Goal: Information Seeking & Learning: Find specific fact

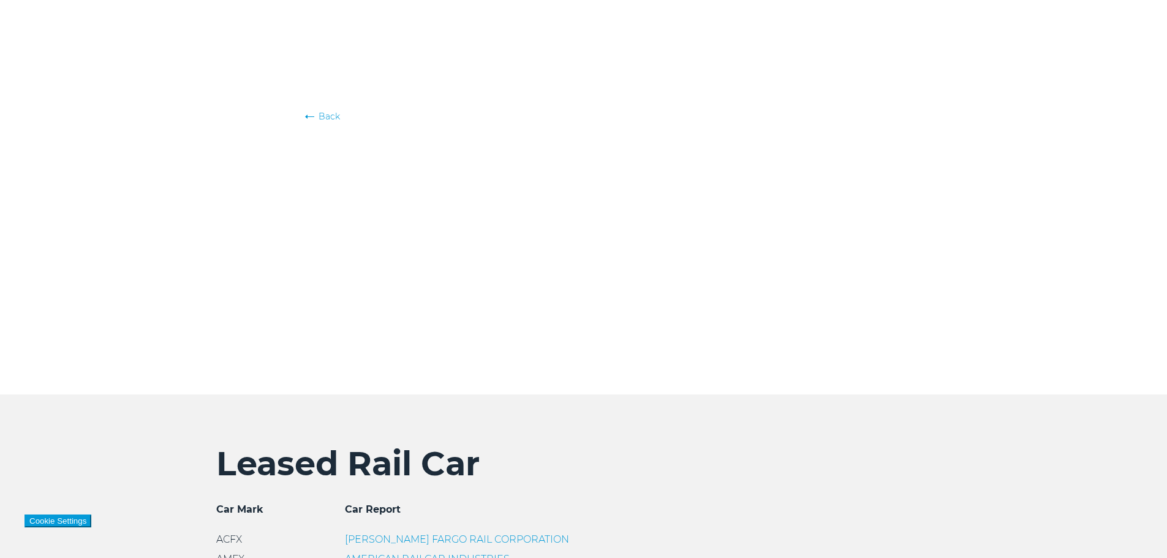
scroll to position [306, 0]
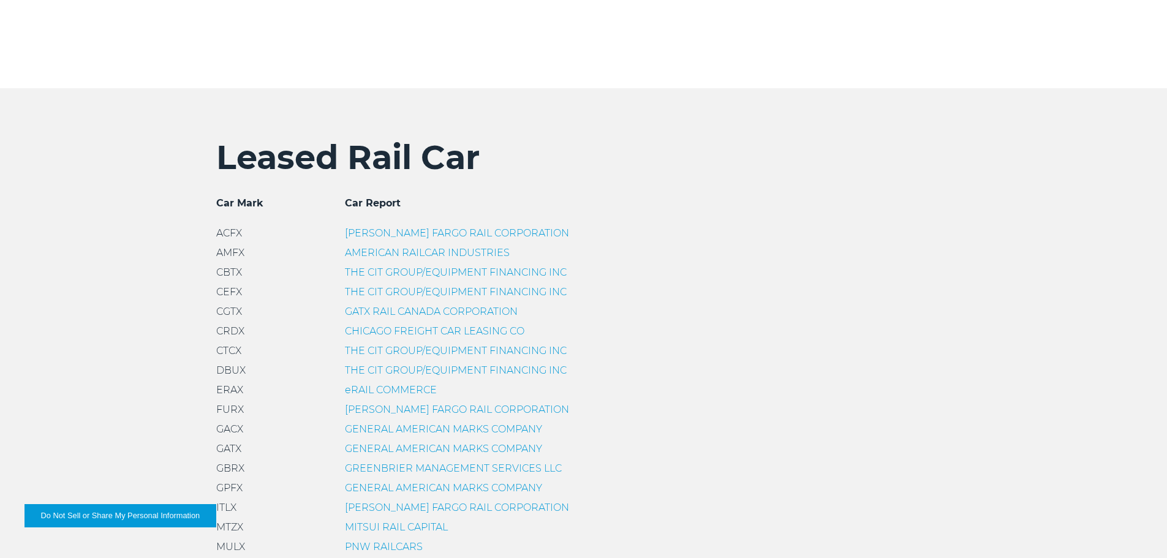
click at [371, 272] on link "THE CIT GROUP/EQUIPMENT FINANCING INC" at bounding box center [456, 272] width 222 height 12
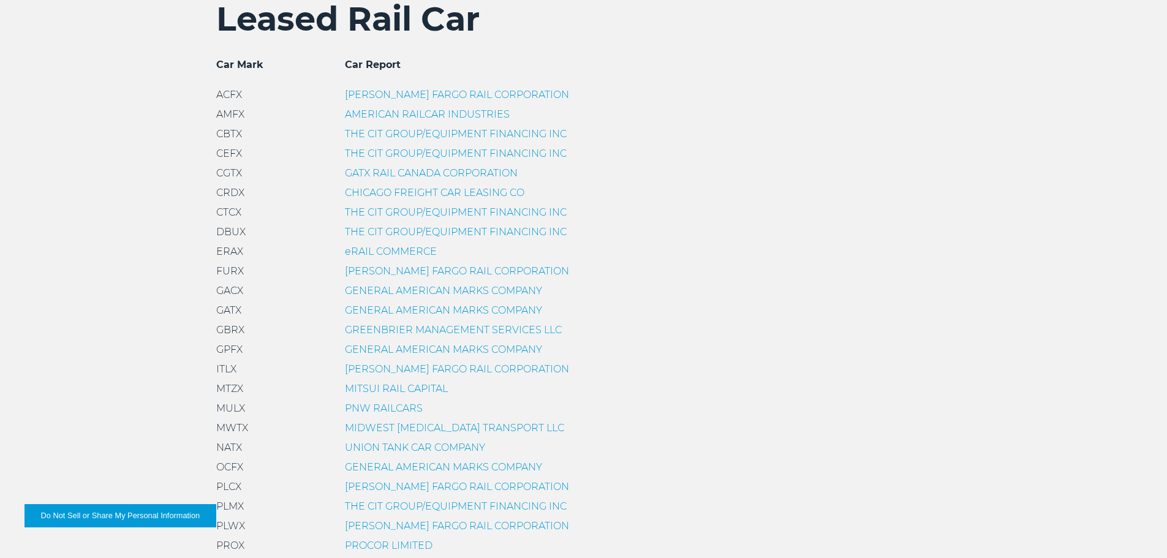
scroll to position [490, 0]
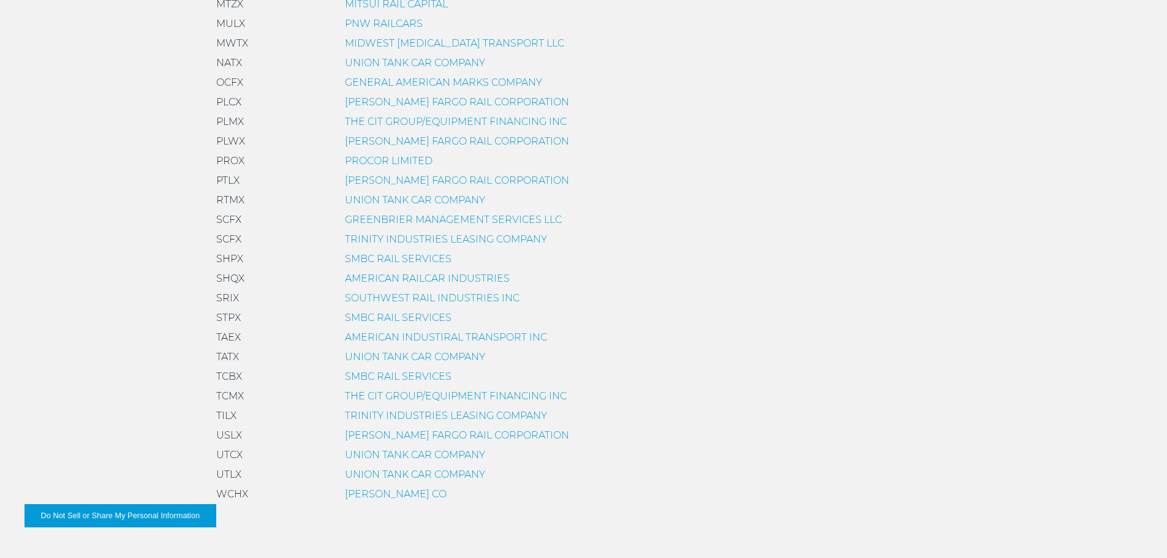
scroll to position [919, 0]
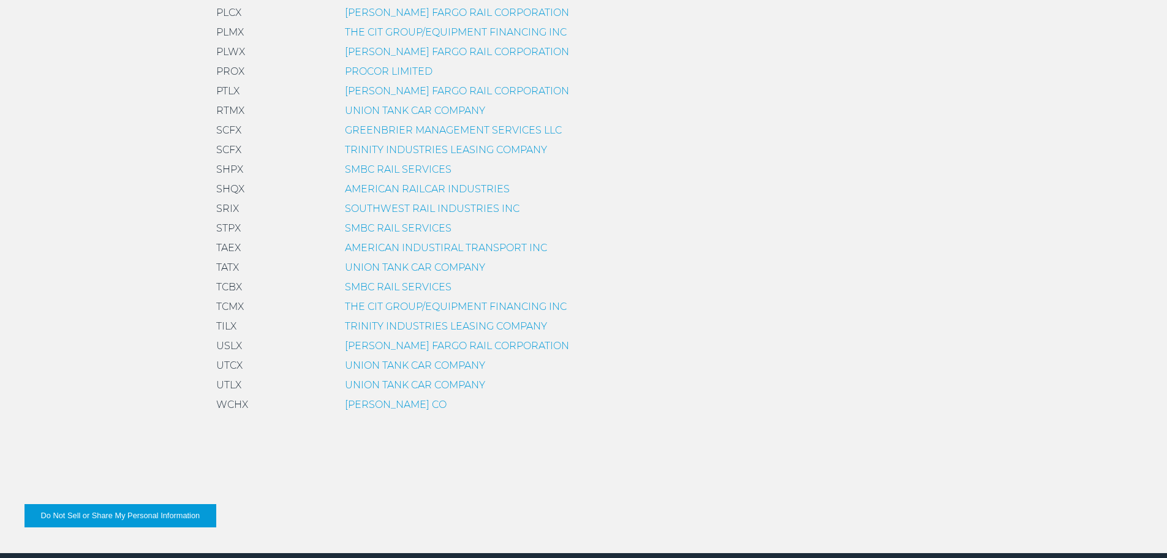
click at [372, 284] on link "SMBC RAIL SERVICES" at bounding box center [398, 287] width 107 height 12
